Goal: Entertainment & Leisure: Consume media (video, audio)

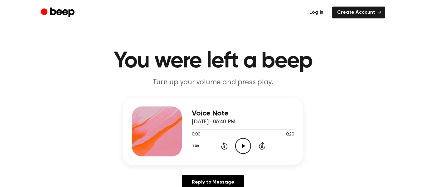
click at [243, 147] on icon "Play Audio" at bounding box center [243, 146] width 16 height 16
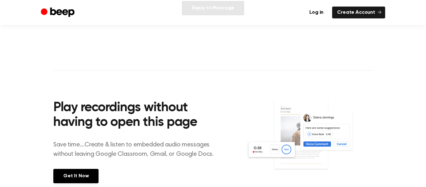
scroll to position [180, 0]
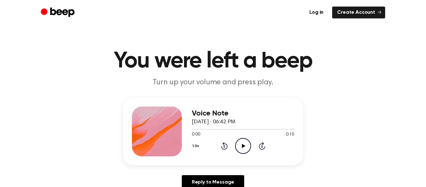
click at [236, 146] on icon "Play Audio" at bounding box center [243, 146] width 16 height 16
click at [238, 146] on icon "Play Audio" at bounding box center [243, 146] width 16 height 16
click at [242, 145] on icon at bounding box center [242, 146] width 3 height 4
click at [245, 145] on icon at bounding box center [242, 146] width 3 height 4
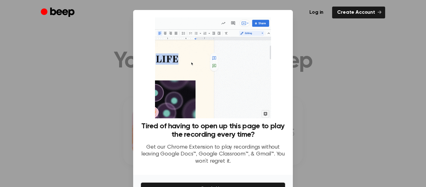
click at [281, 6] on div "Log in Create Account" at bounding box center [213, 12] width 344 height 25
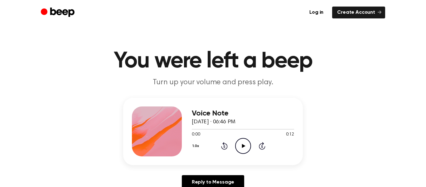
click at [244, 143] on icon "Play Audio" at bounding box center [243, 146] width 16 height 16
click at [245, 148] on icon "Play Audio" at bounding box center [243, 146] width 16 height 16
click at [246, 146] on icon "Play Audio" at bounding box center [243, 146] width 16 height 16
click at [238, 149] on icon "Play Audio" at bounding box center [243, 146] width 16 height 16
click at [240, 144] on icon "Play Audio" at bounding box center [243, 146] width 16 height 16
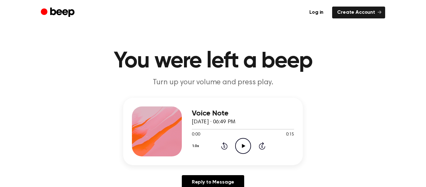
click at [248, 144] on icon "Play Audio" at bounding box center [243, 146] width 16 height 16
click at [239, 144] on icon "Play Audio" at bounding box center [243, 146] width 16 height 16
click at [242, 148] on icon "Play Audio" at bounding box center [243, 146] width 16 height 16
click at [243, 147] on icon "Play Audio" at bounding box center [243, 146] width 16 height 16
click at [241, 143] on icon "Play Audio" at bounding box center [243, 146] width 16 height 16
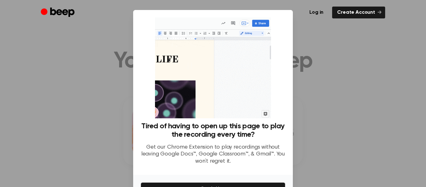
scroll to position [38, 0]
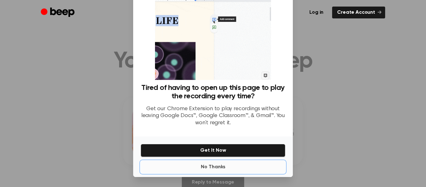
click at [213, 163] on button "No Thanks" at bounding box center [213, 166] width 145 height 12
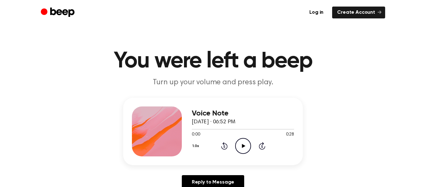
click at [244, 146] on icon "Play Audio" at bounding box center [243, 146] width 16 height 16
click at [240, 144] on icon "Play Audio" at bounding box center [243, 146] width 16 height 16
click at [238, 144] on icon "Play Audio" at bounding box center [243, 146] width 16 height 16
click at [245, 152] on circle at bounding box center [242, 145] width 15 height 15
click at [245, 145] on icon "Play Audio" at bounding box center [243, 146] width 16 height 16
